Goal: Check status: Check status

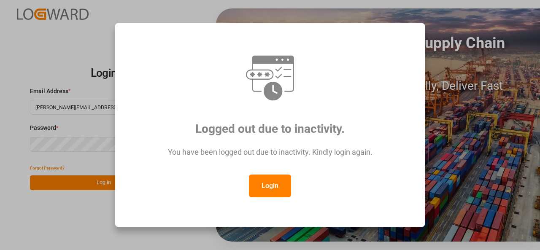
click at [268, 183] on button "Login" at bounding box center [270, 186] width 42 height 23
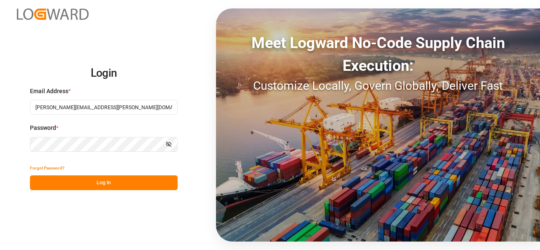
click at [127, 179] on button "Log In" at bounding box center [104, 183] width 148 height 15
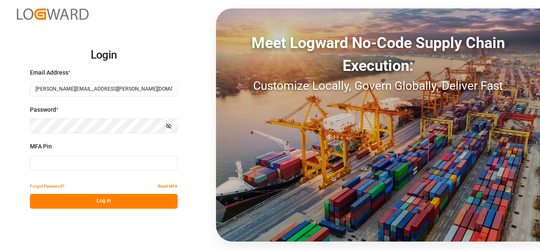
click at [121, 161] on input at bounding box center [104, 163] width 148 height 15
type input "363336"
click at [106, 200] on button "Log In" at bounding box center [104, 201] width 148 height 15
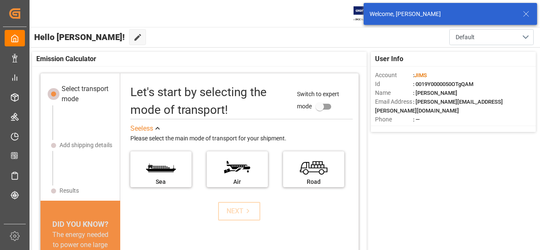
click at [526, 14] on line at bounding box center [526, 13] width 5 height 5
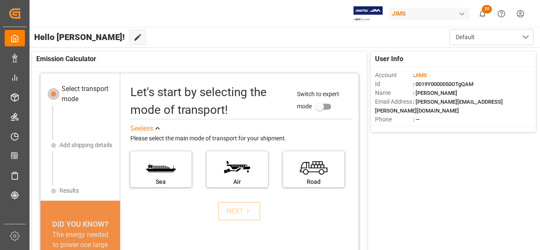
click at [486, 11] on span "20" at bounding box center [487, 9] width 10 height 8
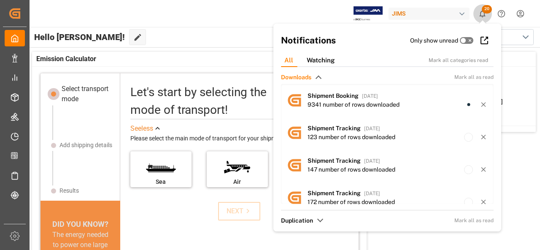
click at [486, 11] on span "20" at bounding box center [487, 9] width 10 height 8
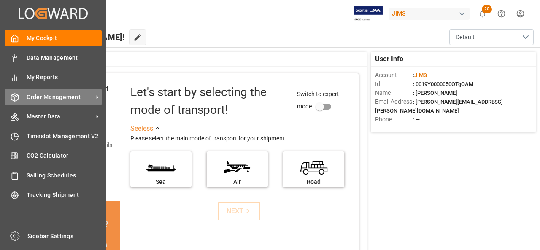
click at [36, 93] on span "Order Management" at bounding box center [60, 97] width 67 height 9
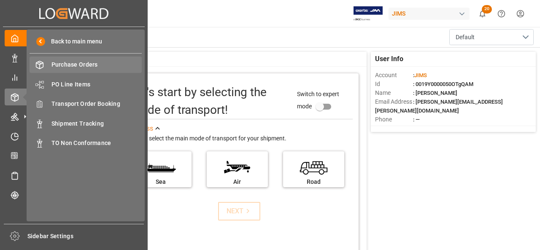
click at [70, 65] on span "Purchase Orders" at bounding box center [96, 64] width 91 height 9
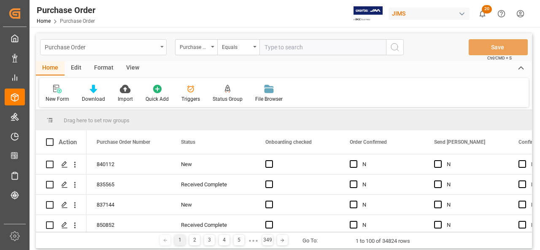
click at [161, 50] on div "Purchase Order" at bounding box center [103, 47] width 127 height 16
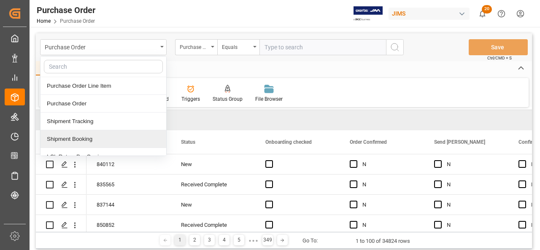
click at [97, 135] on div "Shipment Booking" at bounding box center [104, 139] width 126 height 18
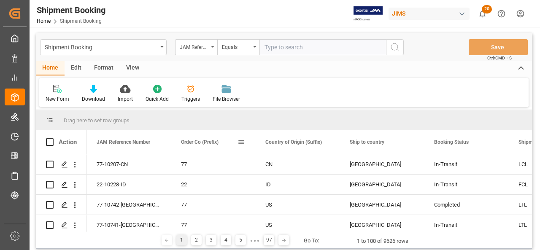
click at [240, 142] on span at bounding box center [242, 142] width 8 height 8
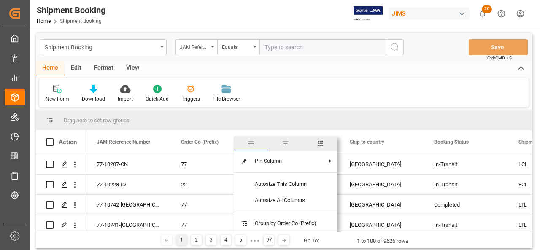
click at [286, 143] on span "filter" at bounding box center [286, 144] width 8 height 8
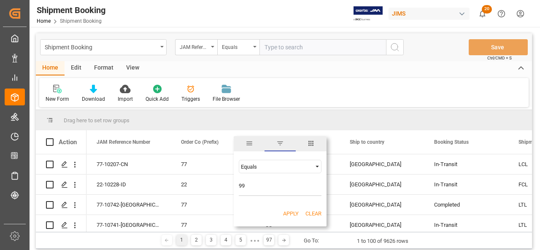
type input "99"
click at [290, 211] on button "Apply" at bounding box center [291, 214] width 16 height 8
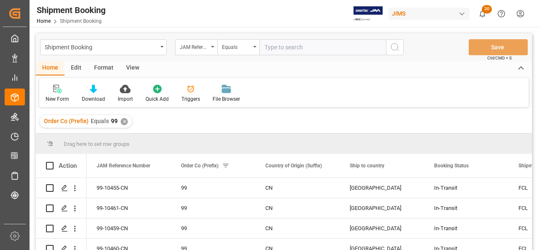
scroll to position [9, 0]
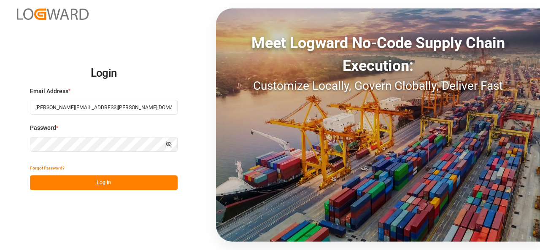
click at [94, 181] on button "Log In" at bounding box center [104, 183] width 148 height 15
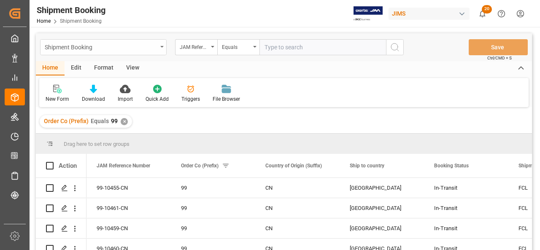
click at [163, 52] on div "Shipment Booking" at bounding box center [103, 47] width 127 height 16
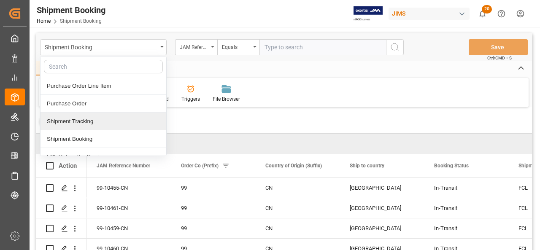
click at [107, 124] on div "Shipment Tracking" at bounding box center [104, 122] width 126 height 18
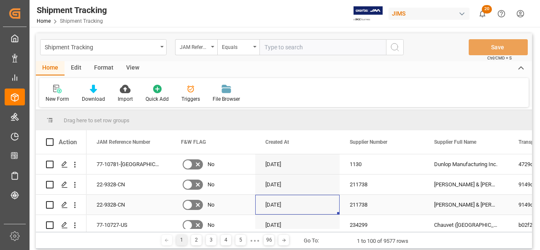
click at [312, 201] on div "[DATE]" at bounding box center [297, 205] width 84 height 20
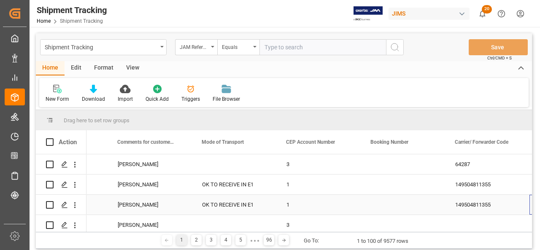
scroll to position [0, 1245]
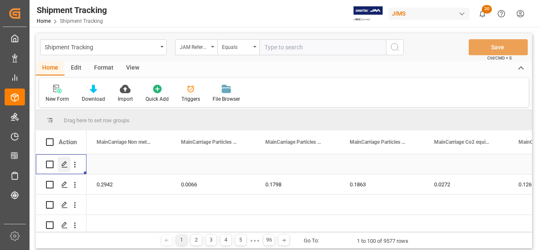
click at [64, 165] on polygon "Press SPACE to select this row." at bounding box center [64, 164] width 4 height 4
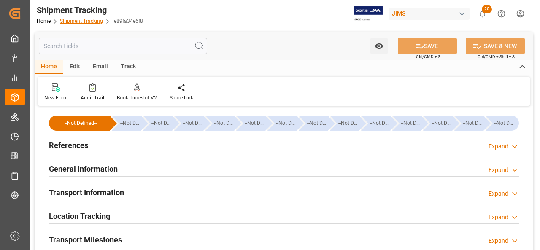
click at [79, 22] on link "Shipment Tracking" at bounding box center [81, 21] width 43 height 6
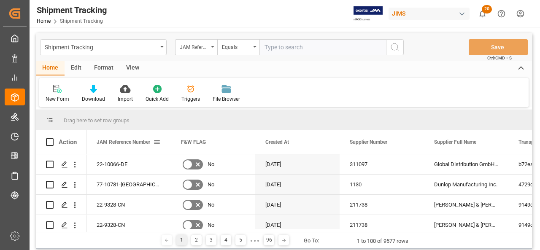
click at [157, 142] on span at bounding box center [157, 142] width 8 height 8
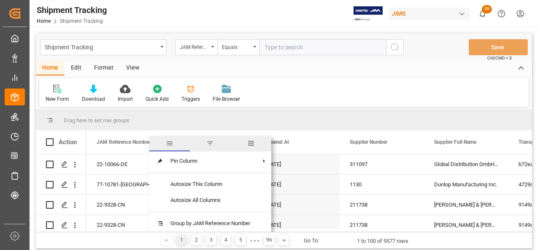
click at [212, 141] on span "filter" at bounding box center [210, 144] width 8 height 8
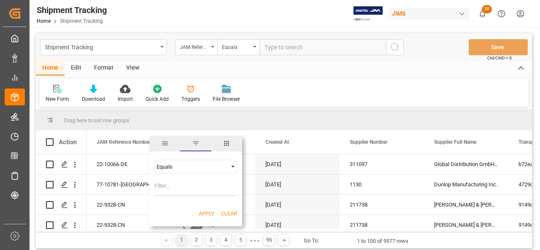
click at [232, 165] on span "Filtering operator" at bounding box center [233, 167] width 8 height 8
click at [218, 184] on input "Filter Value" at bounding box center [195, 187] width 83 height 17
click at [211, 189] on input "Filter Value" at bounding box center [195, 187] width 83 height 17
type input "99-"
click at [208, 215] on button "Apply" at bounding box center [207, 214] width 16 height 8
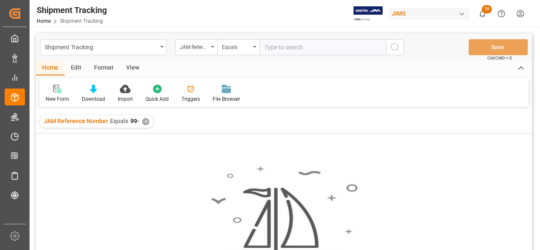
click at [145, 122] on div "✕" at bounding box center [145, 121] width 7 height 7
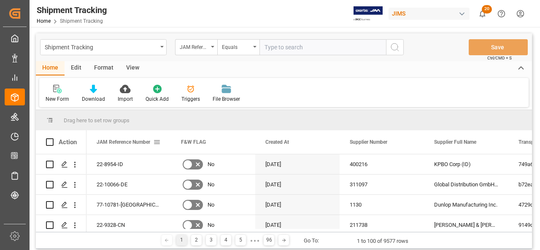
click at [159, 145] on span at bounding box center [157, 142] width 8 height 8
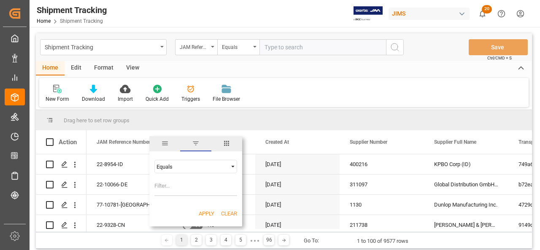
click at [204, 169] on div "Equals" at bounding box center [192, 167] width 71 height 6
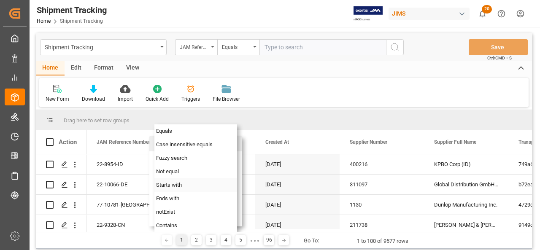
click at [202, 187] on div "Starts with" at bounding box center [195, 185] width 83 height 14
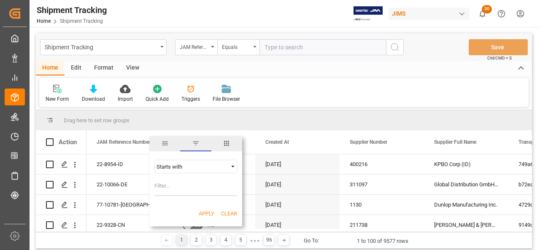
click at [200, 192] on input "Filter Value" at bounding box center [195, 187] width 83 height 17
type input "99"
click at [206, 213] on button "Apply" at bounding box center [207, 214] width 16 height 8
